Goal: Check status

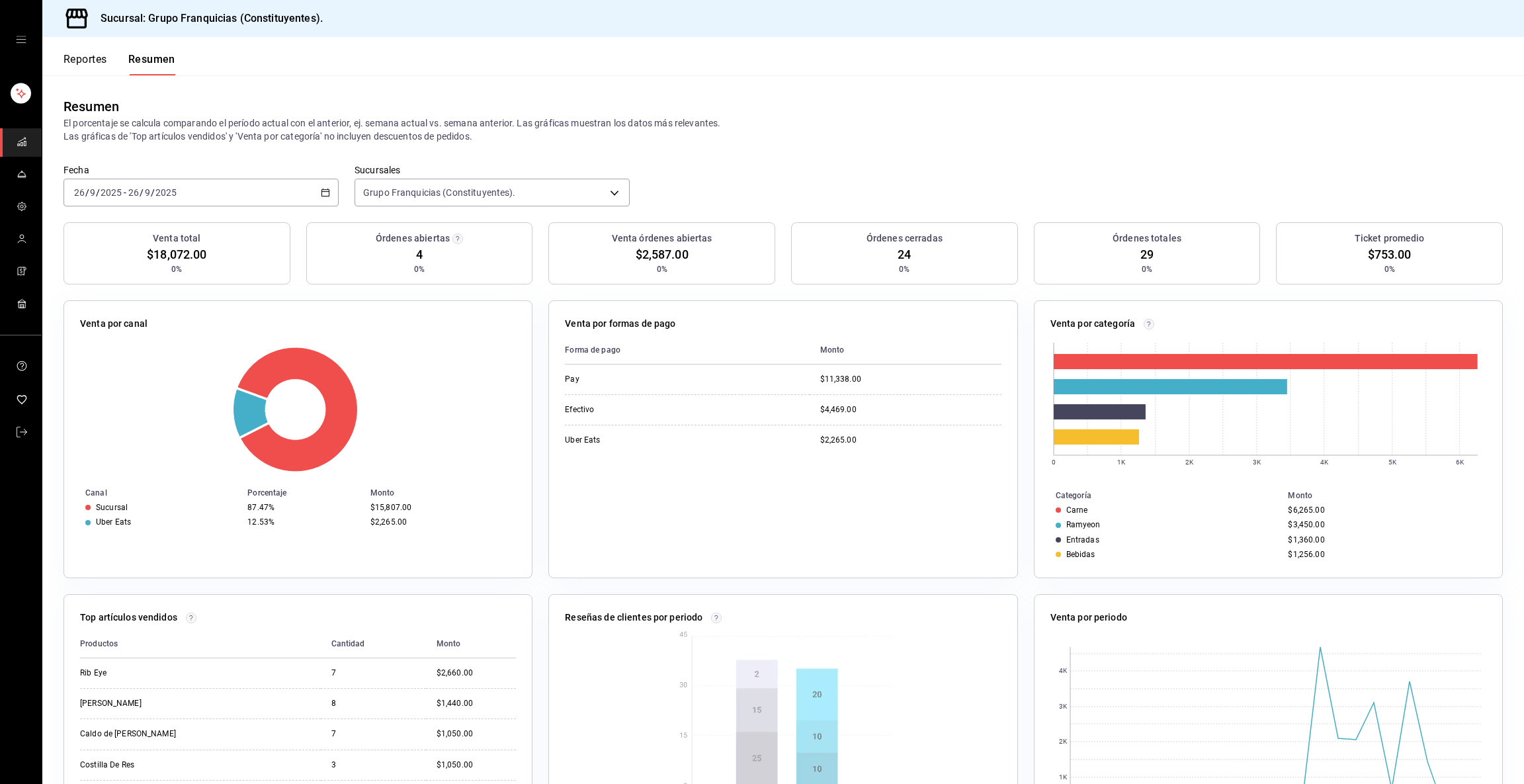
click at [261, 190] on div "[DATE] [DATE] - [DATE] [DATE]" at bounding box center [201, 192] width 276 height 28
click at [149, 233] on span "Hoy" at bounding box center [126, 233] width 102 height 14
click at [78, 58] on button "Reportes" at bounding box center [85, 65] width 43 height 23
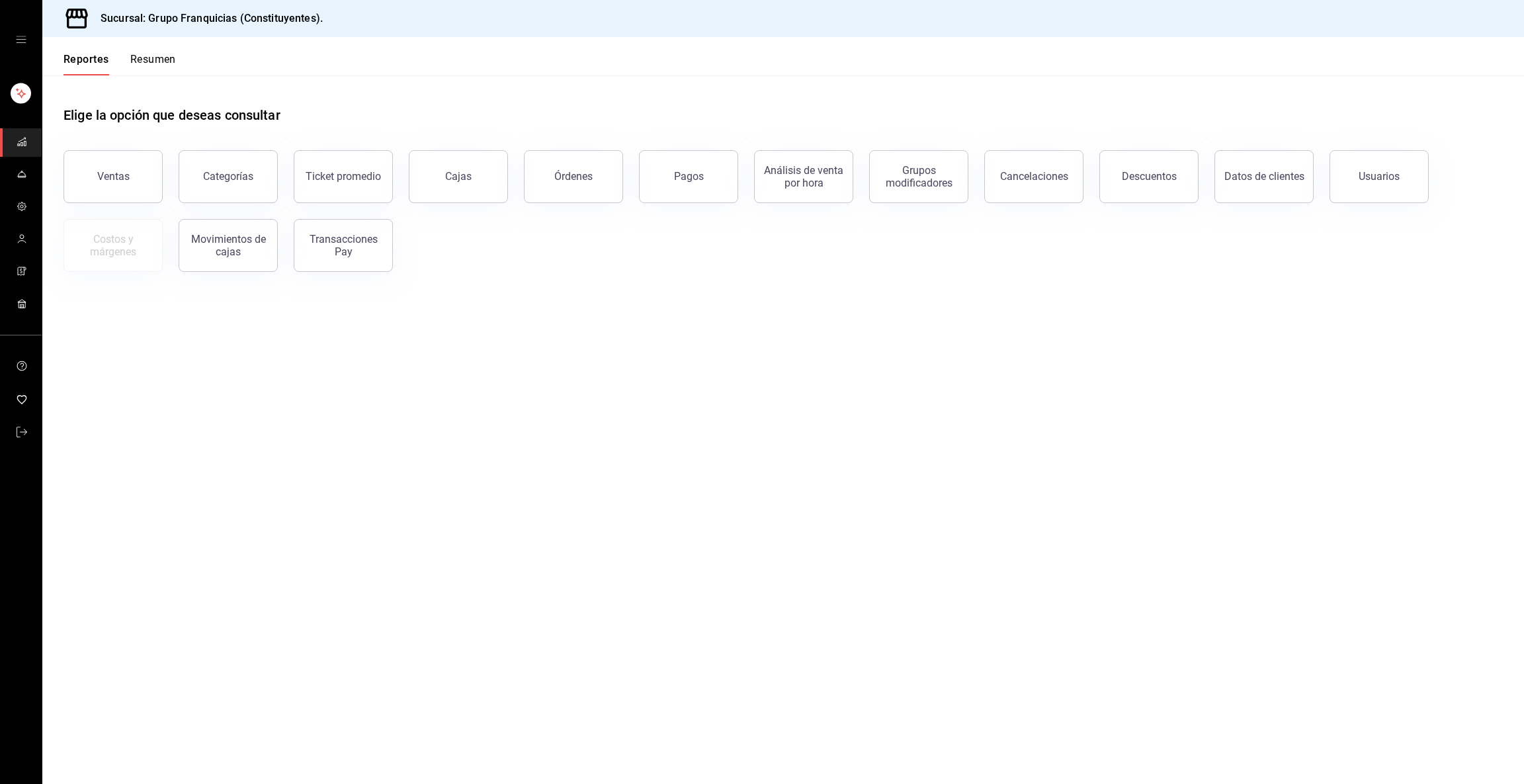
click at [1356, 324] on main "Elige la opción que deseas consultar Ventas Categorías Ticket promedio Cajas Ór…" at bounding box center [783, 430] width 1482 height 709
click at [169, 64] on button "Resumen" at bounding box center [153, 65] width 45 height 23
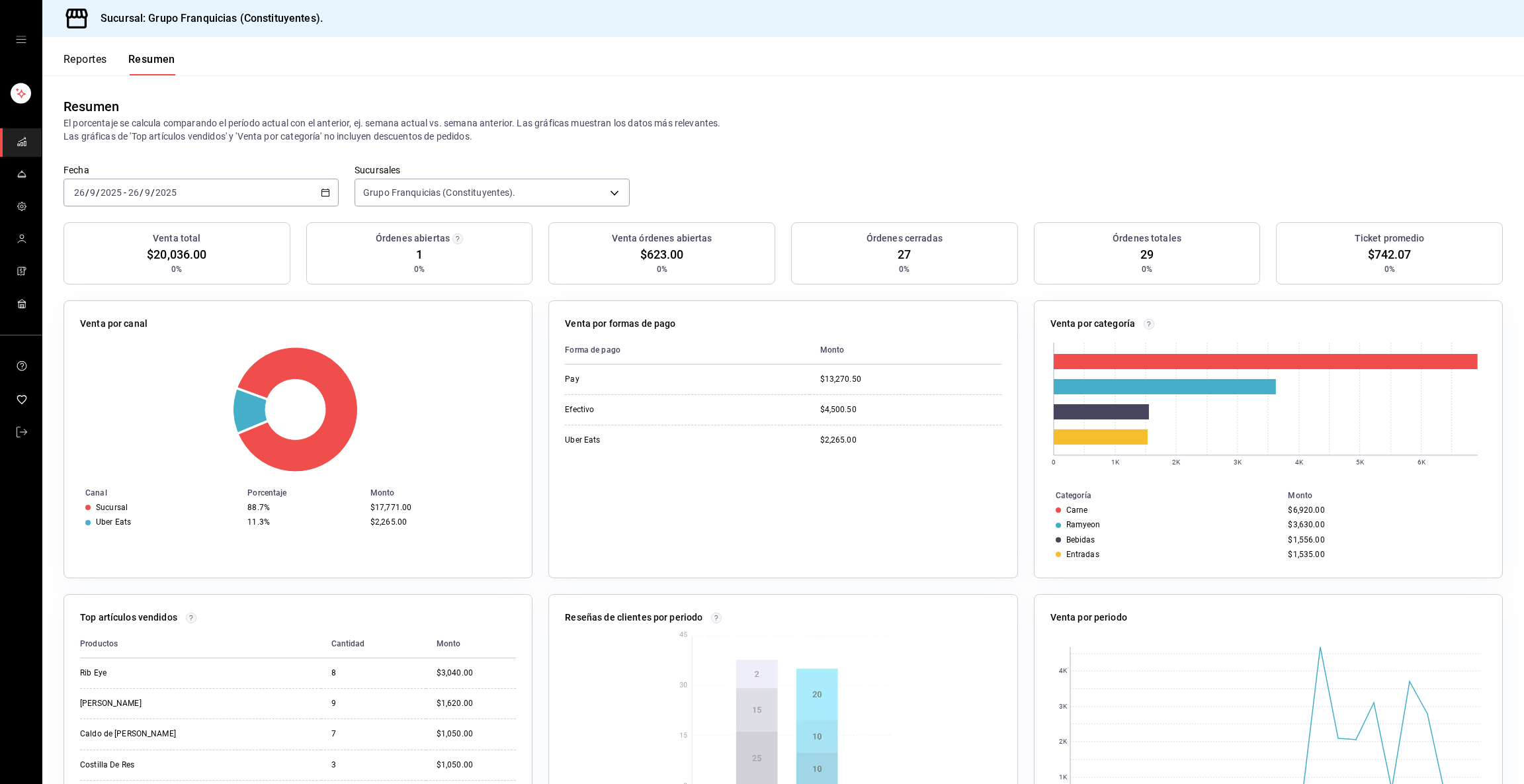
click at [102, 188] on input "2025" at bounding box center [111, 192] width 23 height 11
click at [111, 235] on span "Hoy" at bounding box center [126, 233] width 102 height 14
click at [187, 189] on div "[DATE] [DATE] - [DATE] [DATE]" at bounding box center [201, 192] width 276 height 28
click at [145, 227] on span "Hoy" at bounding box center [126, 233] width 102 height 14
click at [102, 53] on button "Reportes" at bounding box center [85, 65] width 43 height 23
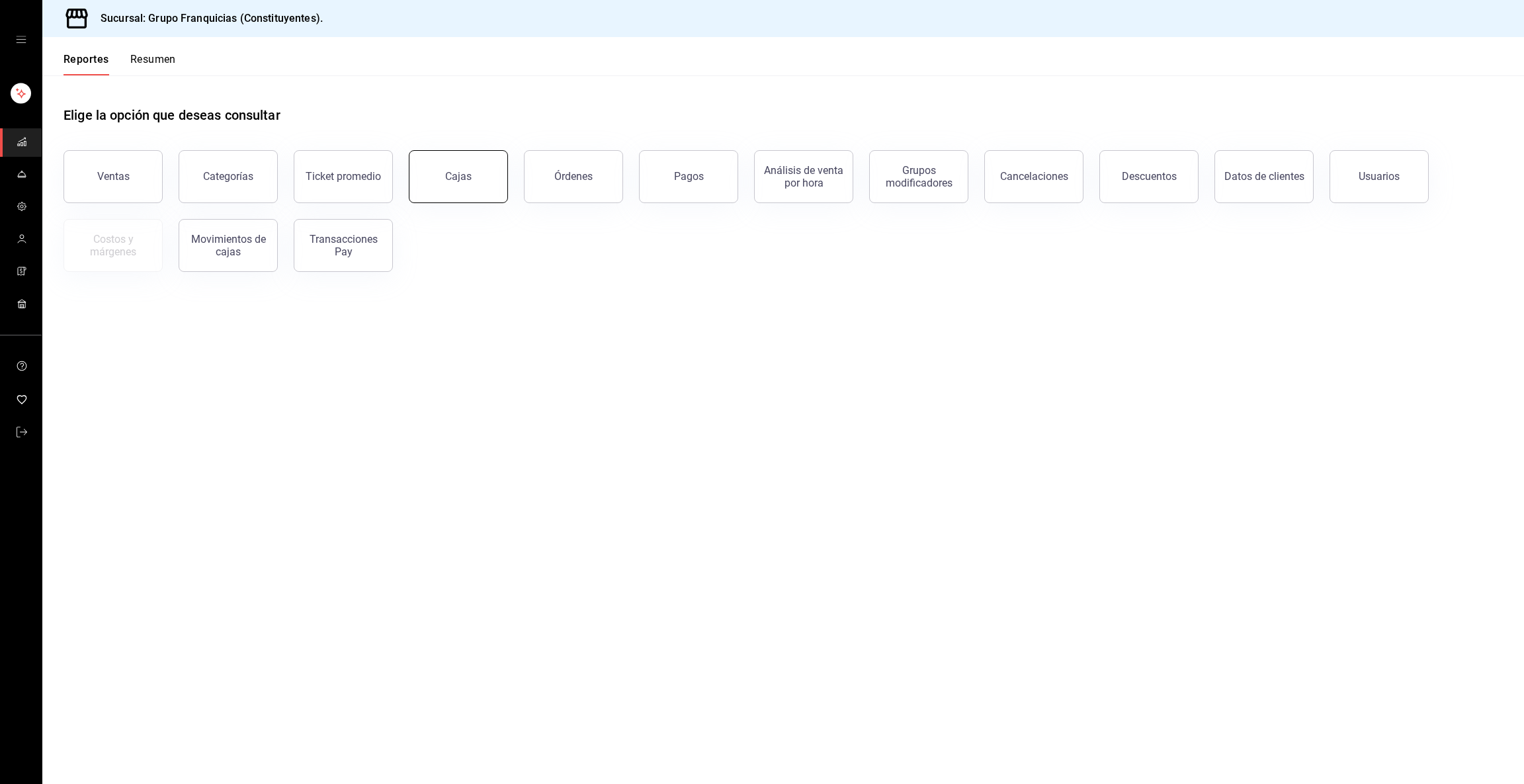
click at [491, 172] on link "Cajas" at bounding box center [459, 176] width 99 height 53
